Goal: Communication & Community: Share content

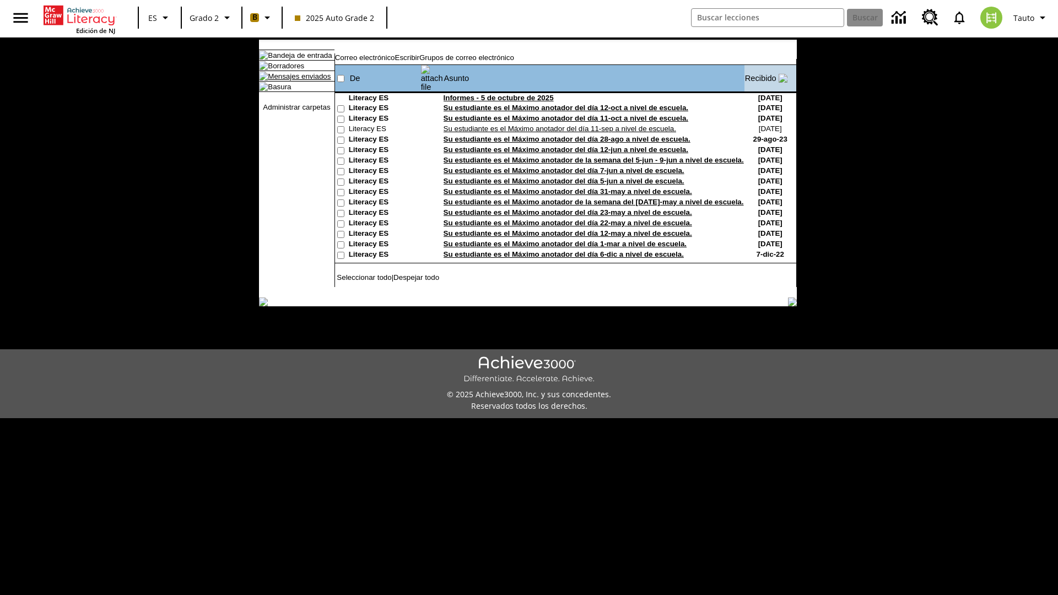
click at [294, 80] on link "Mensajes enviados" at bounding box center [299, 76] width 63 height 8
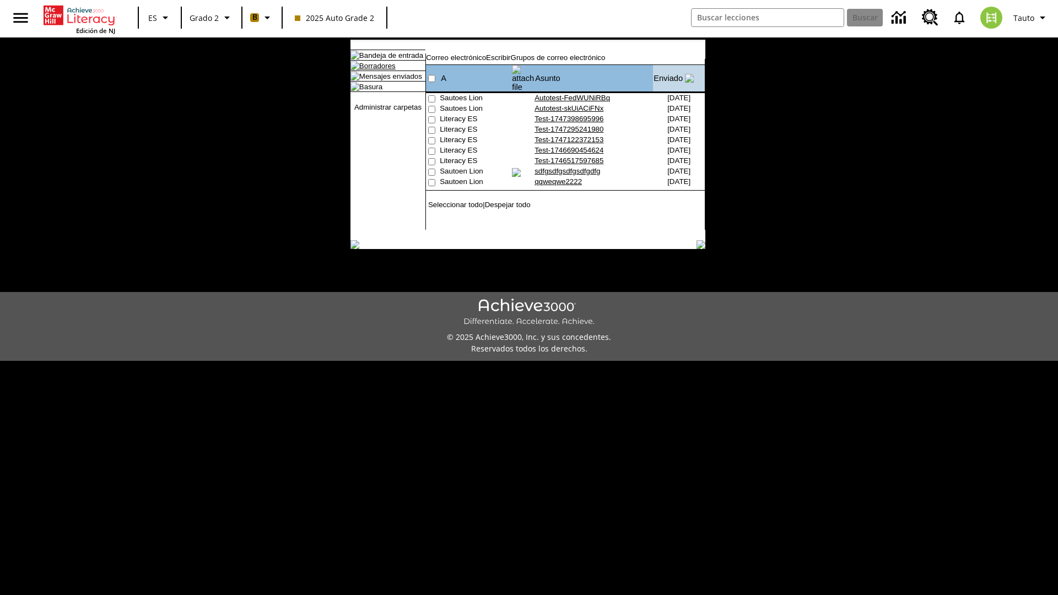
click at [369, 70] on link "Borradores" at bounding box center [377, 66] width 36 height 8
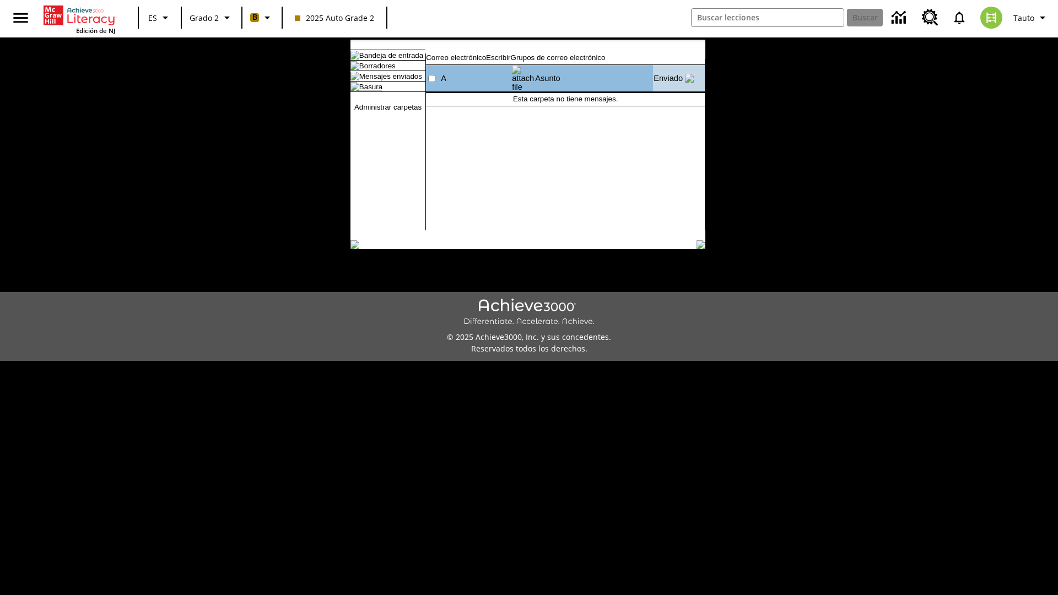
click at [362, 91] on link "Basura" at bounding box center [370, 87] width 23 height 8
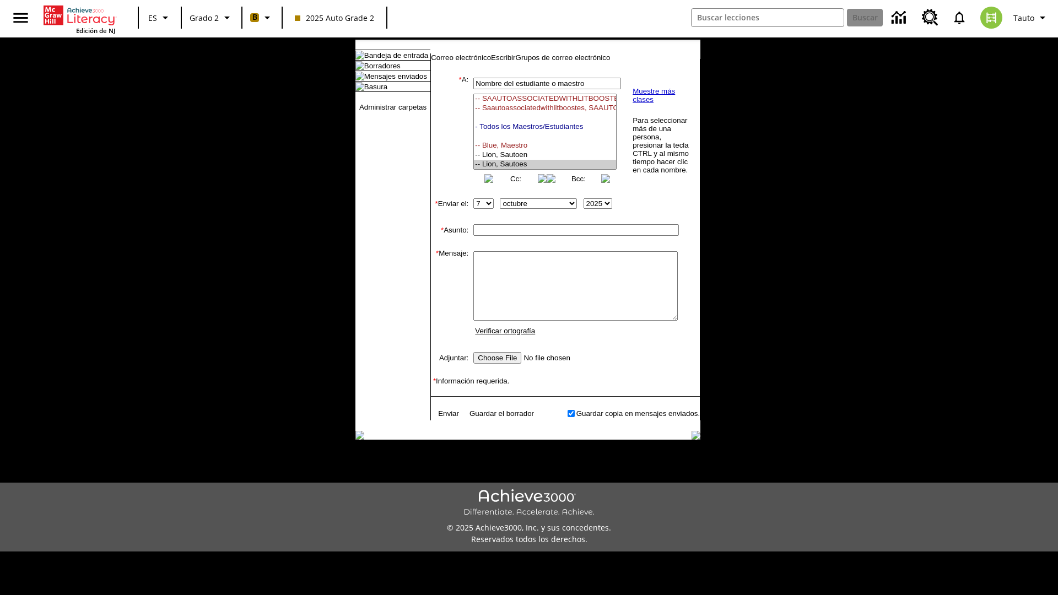
select select "U,21437111,1"
type input "Autotest-FiWfRHpcVf"
type textarea "email body message"
click at [443, 418] on link "Enviar" at bounding box center [448, 413] width 21 height 8
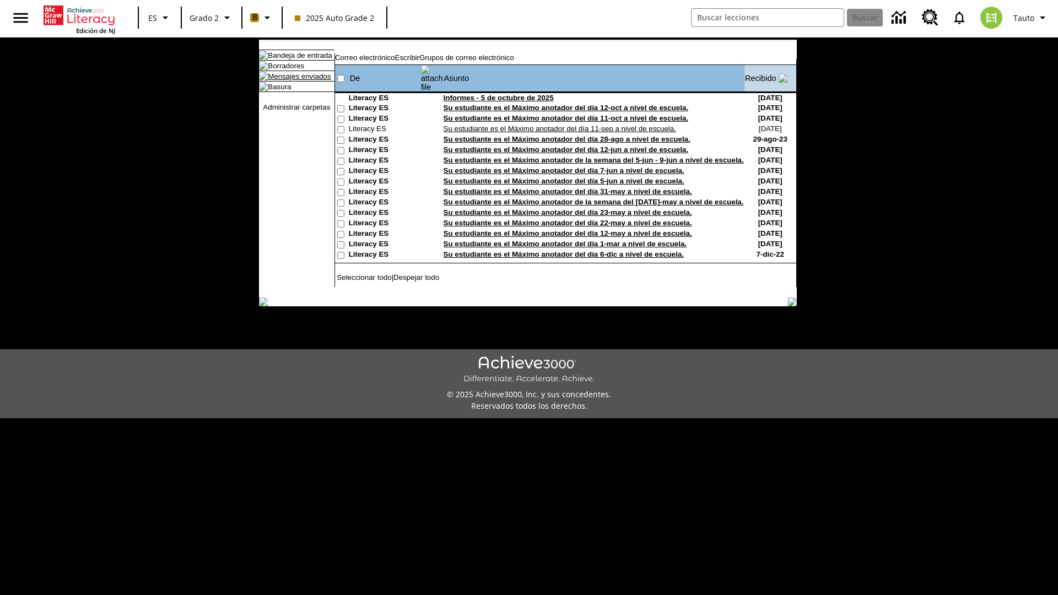
click at [294, 80] on link "Mensajes enviados" at bounding box center [299, 76] width 63 height 8
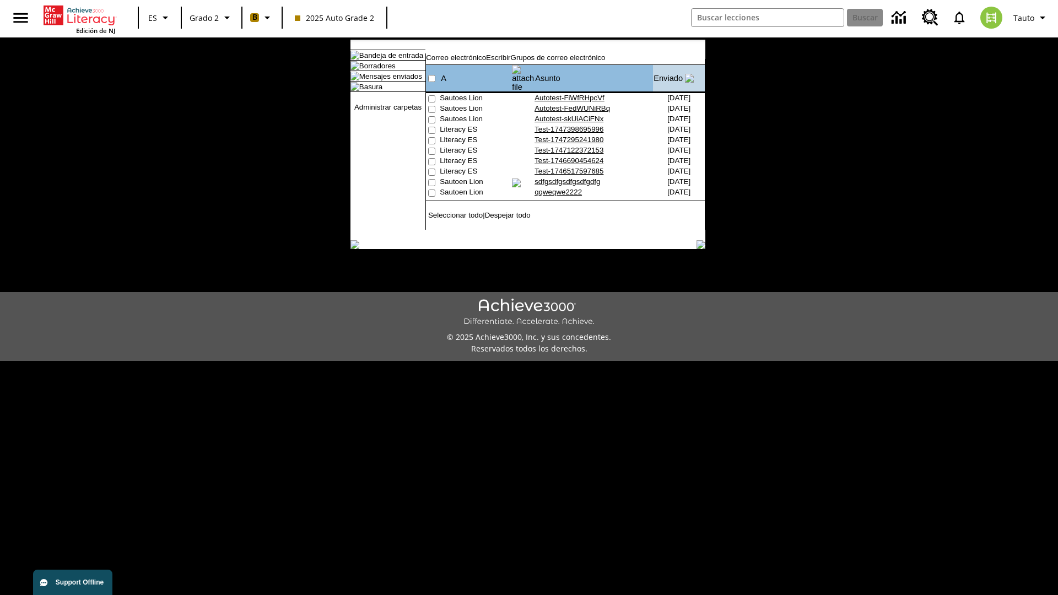
click at [430, 95] on input"] "checkbox" at bounding box center [431, 98] width 7 height 7
checkbox input"] "true"
